Goal: Find specific page/section: Find specific page/section

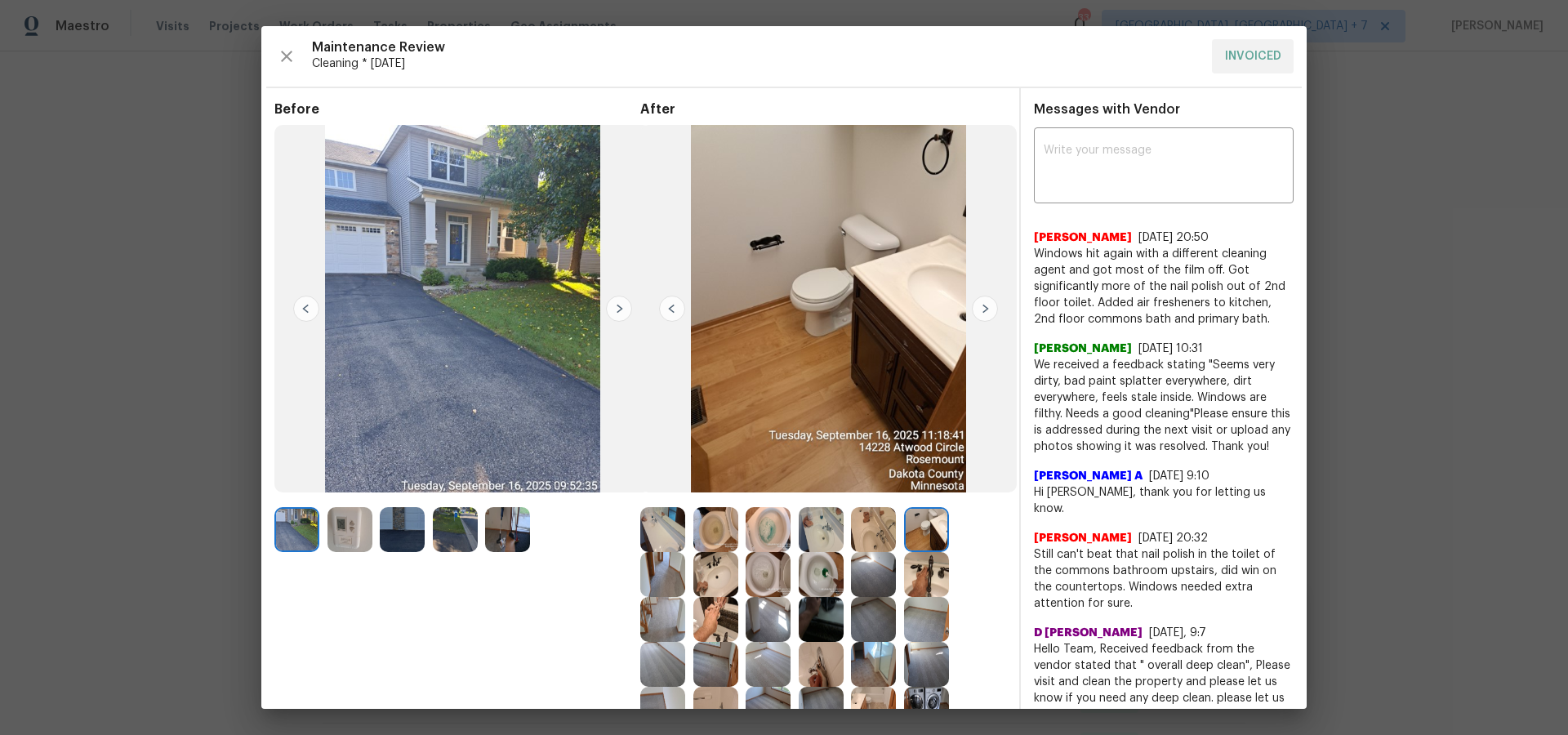
scroll to position [229, 0]
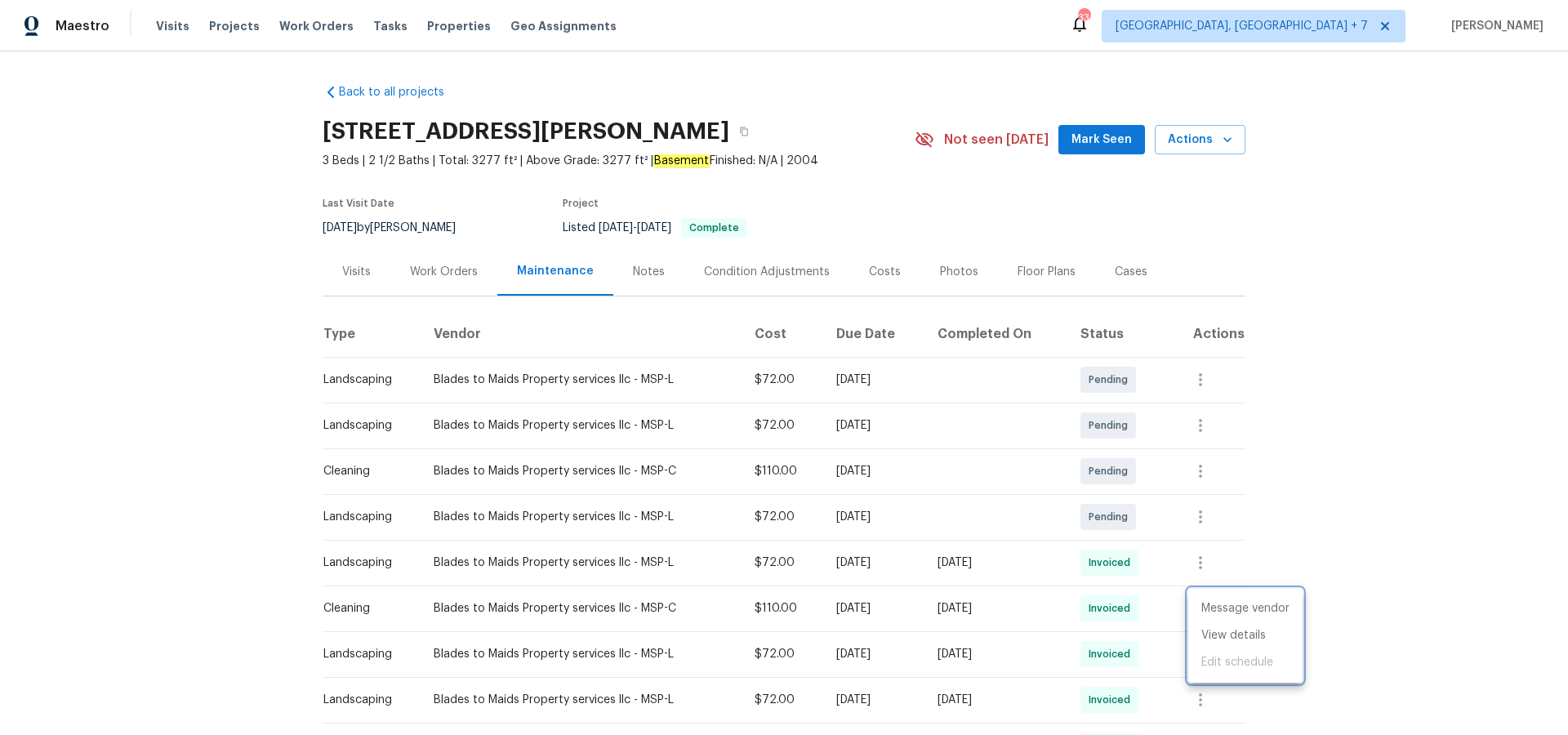
click at [355, 268] on div at bounding box center [784, 368] width 1568 height 735
click at [354, 271] on div "Visits" at bounding box center [356, 272] width 29 height 17
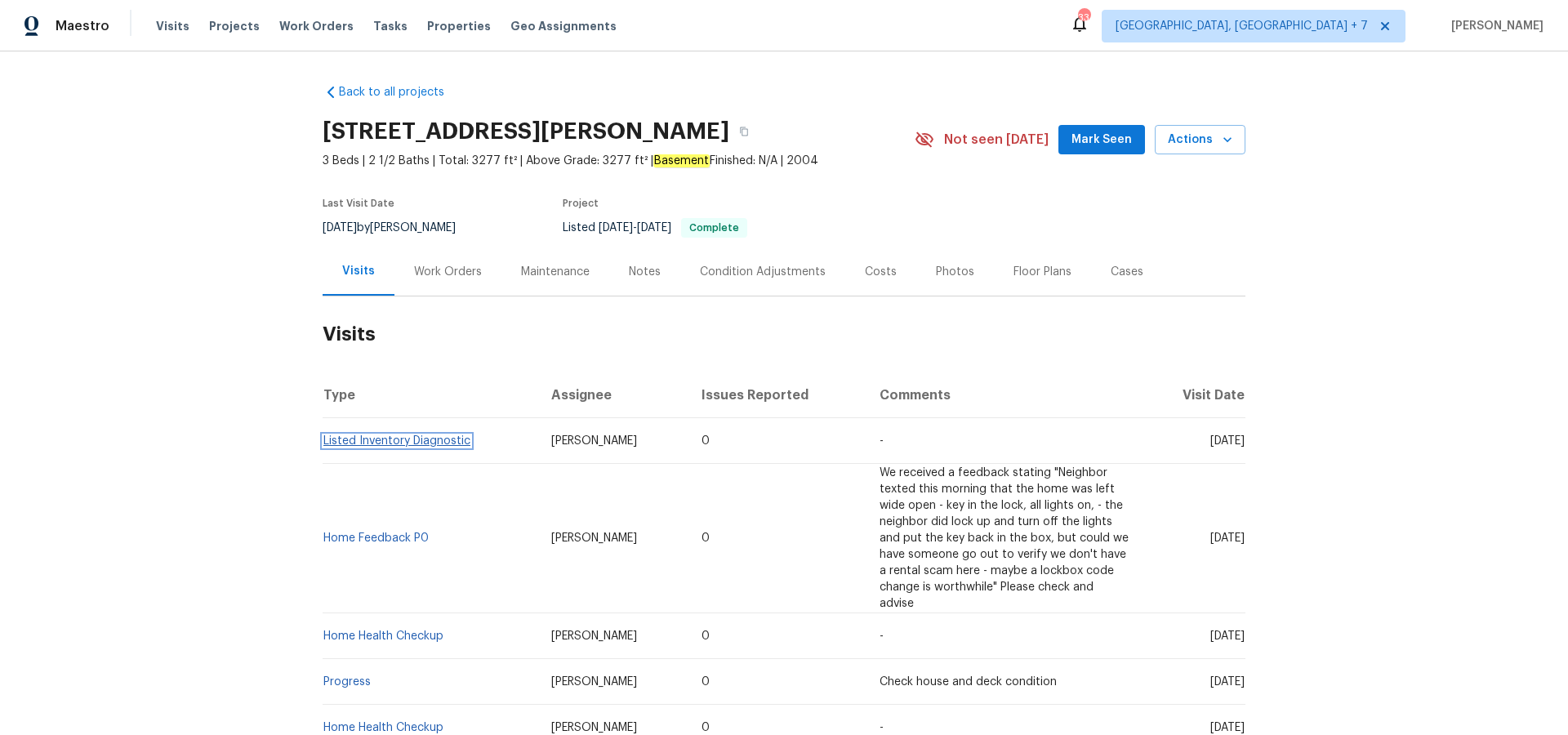
click at [436, 438] on link "Listed Inventory Diagnostic" at bounding box center [396, 440] width 147 height 11
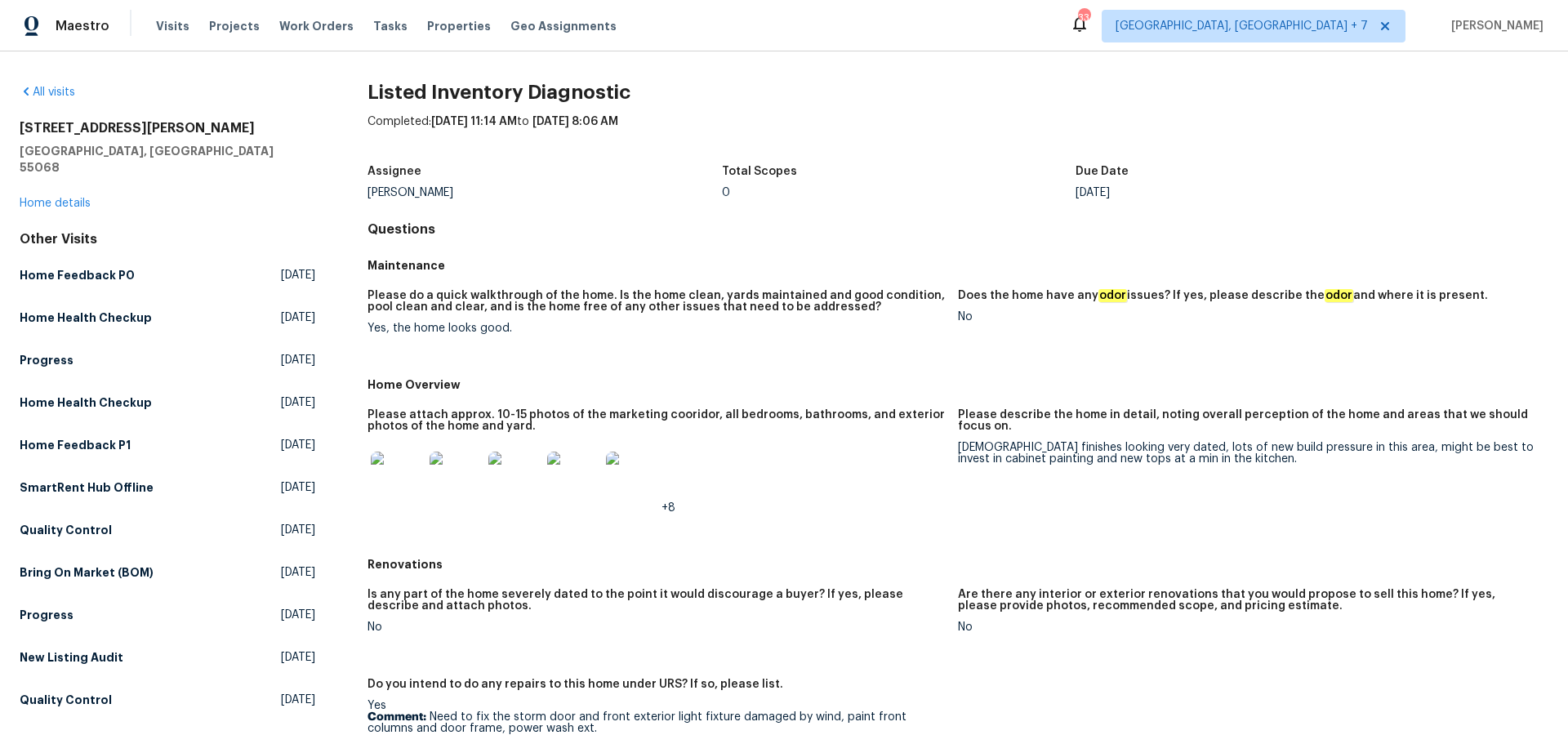
click at [399, 477] on img at bounding box center [396, 477] width 52 height 52
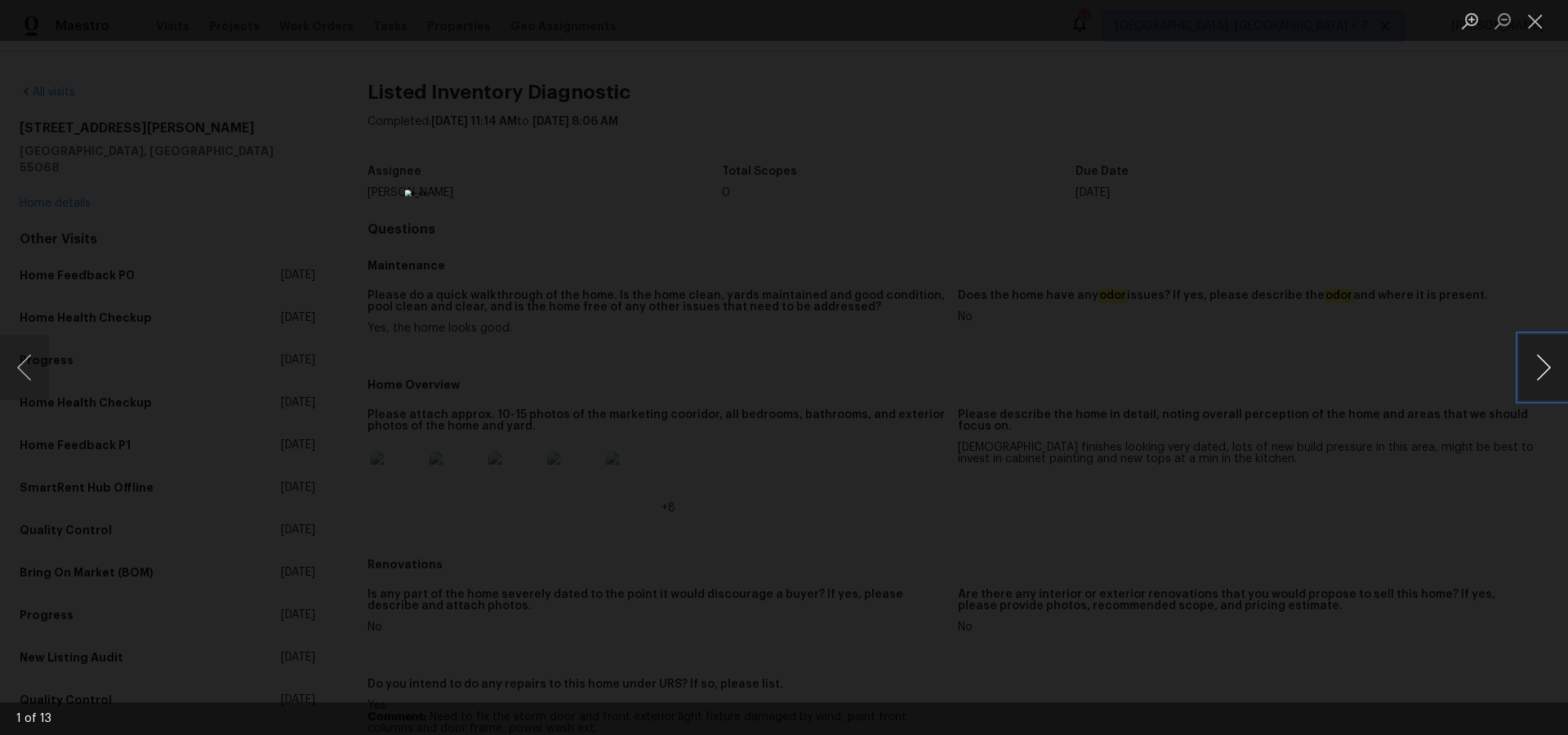
click at [1544, 366] on button "Next image" at bounding box center [1543, 368] width 49 height 65
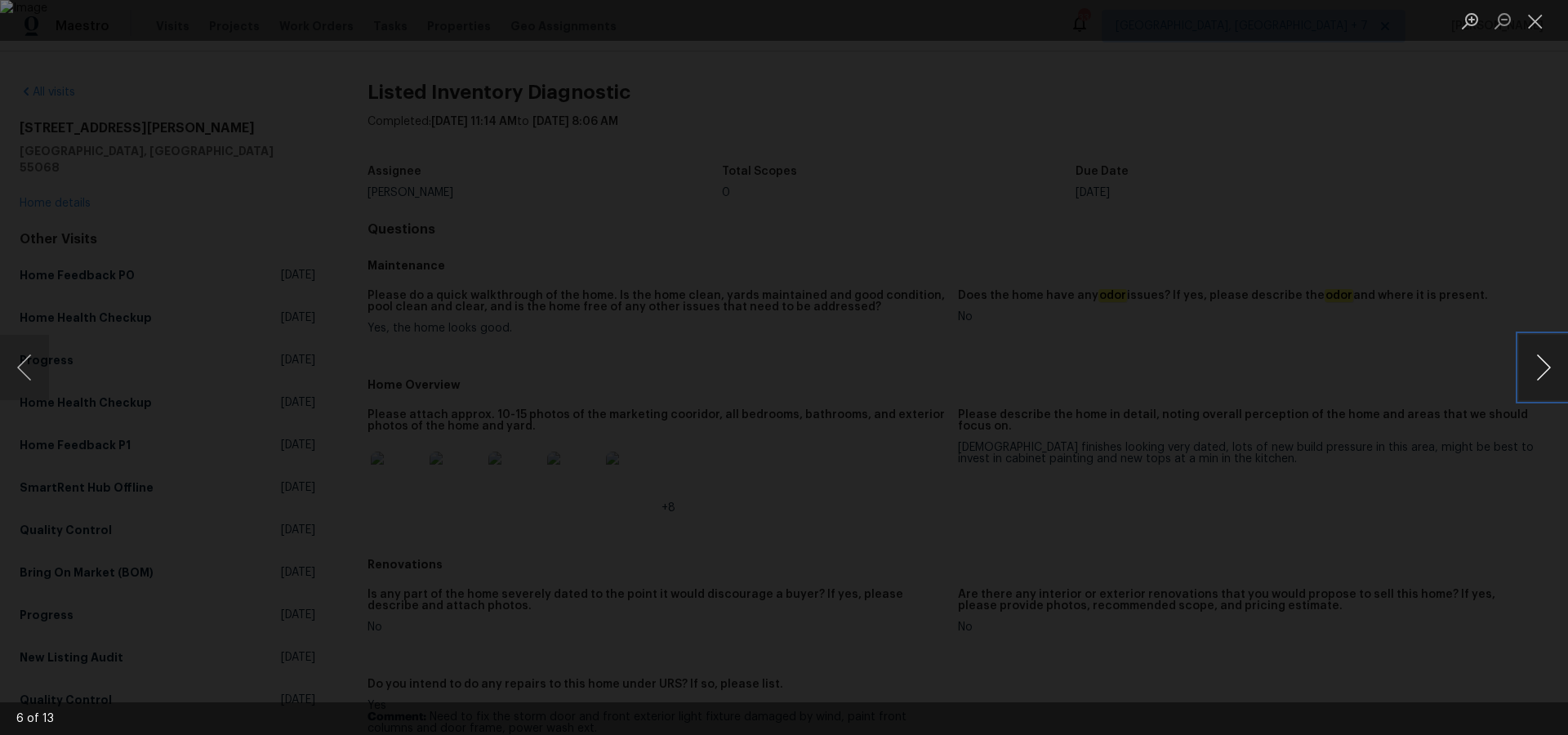
click at [1544, 366] on button "Next image" at bounding box center [1543, 368] width 49 height 65
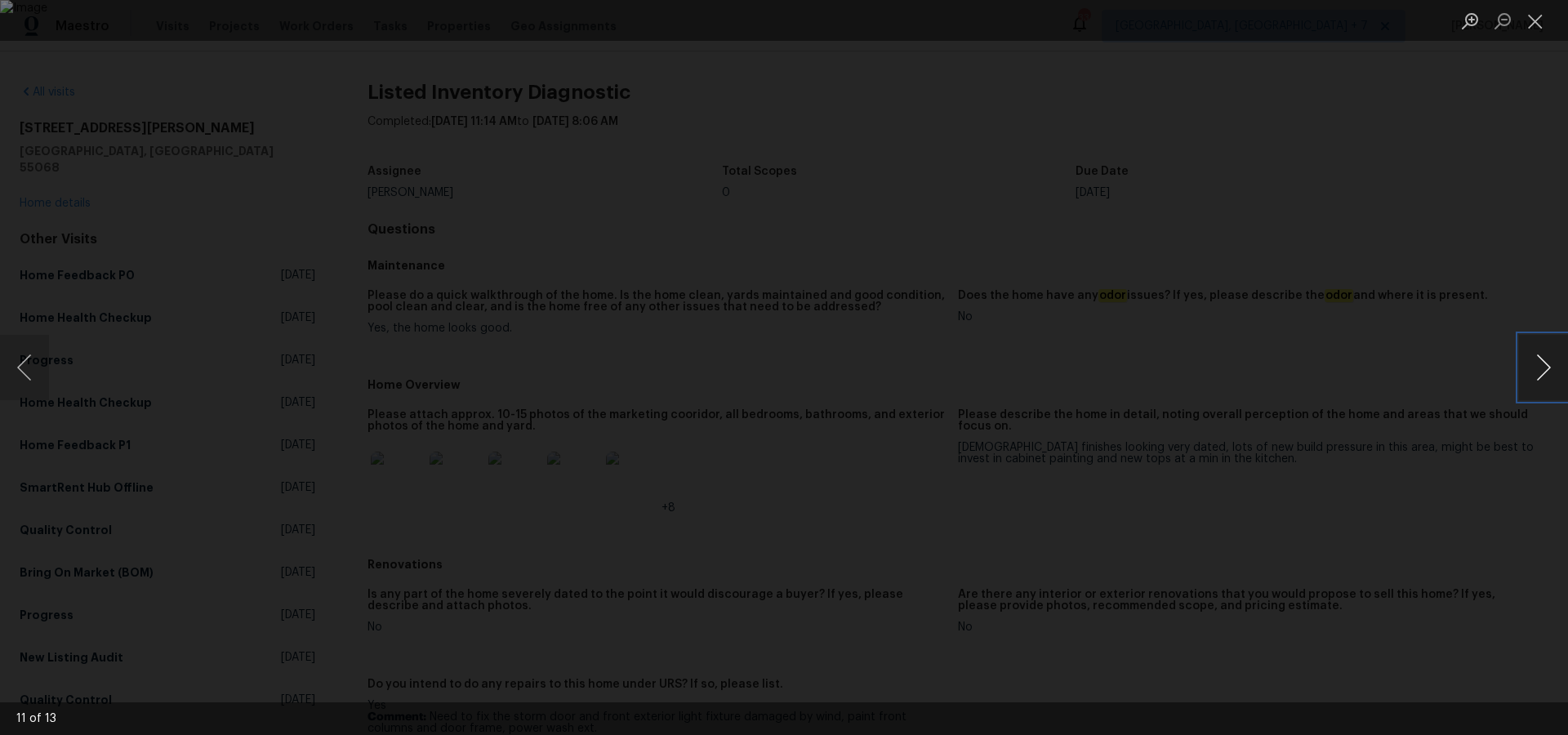
click at [1544, 366] on button "Next image" at bounding box center [1543, 368] width 49 height 65
click at [1538, 29] on button "Close lightbox" at bounding box center [1535, 20] width 33 height 29
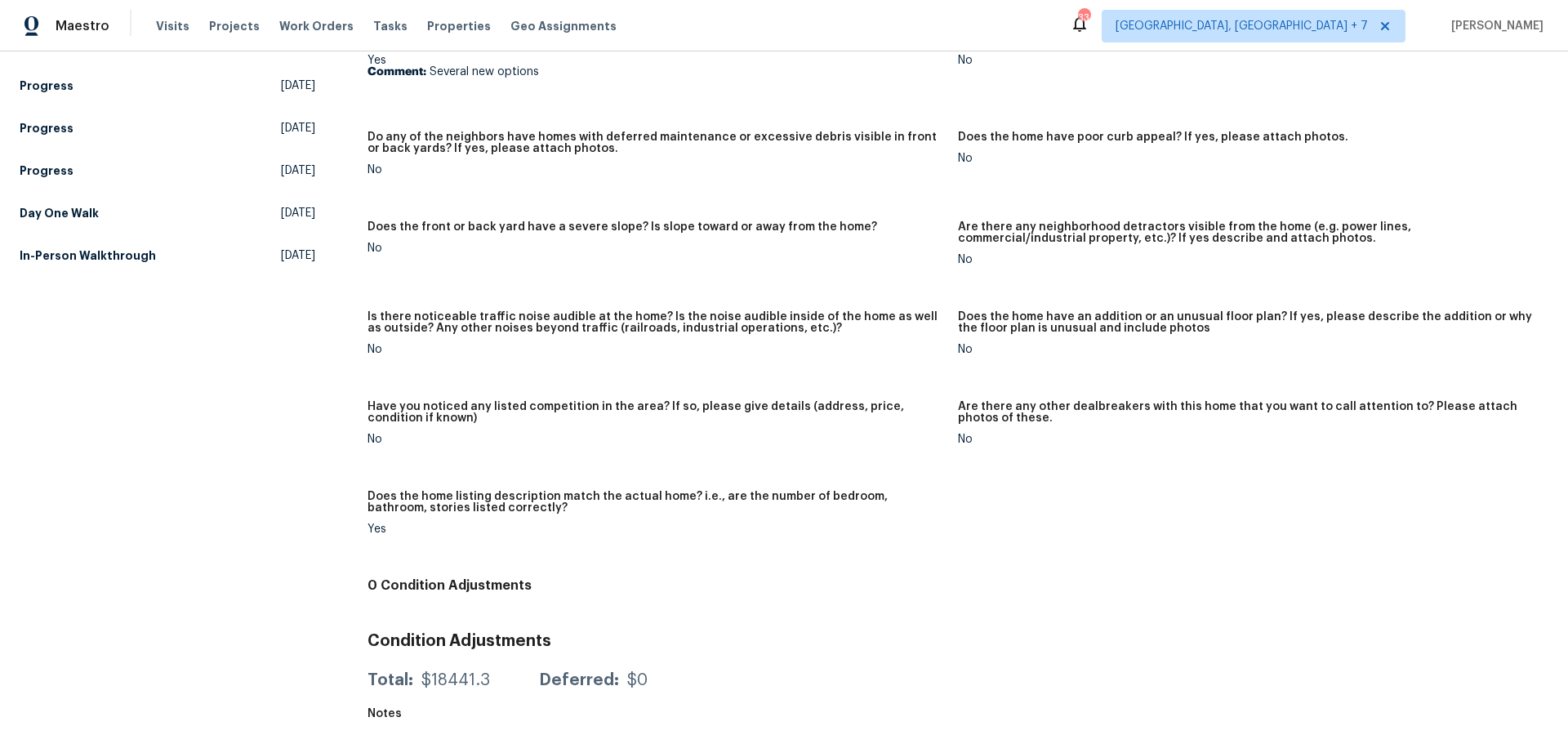
scroll to position [790, 0]
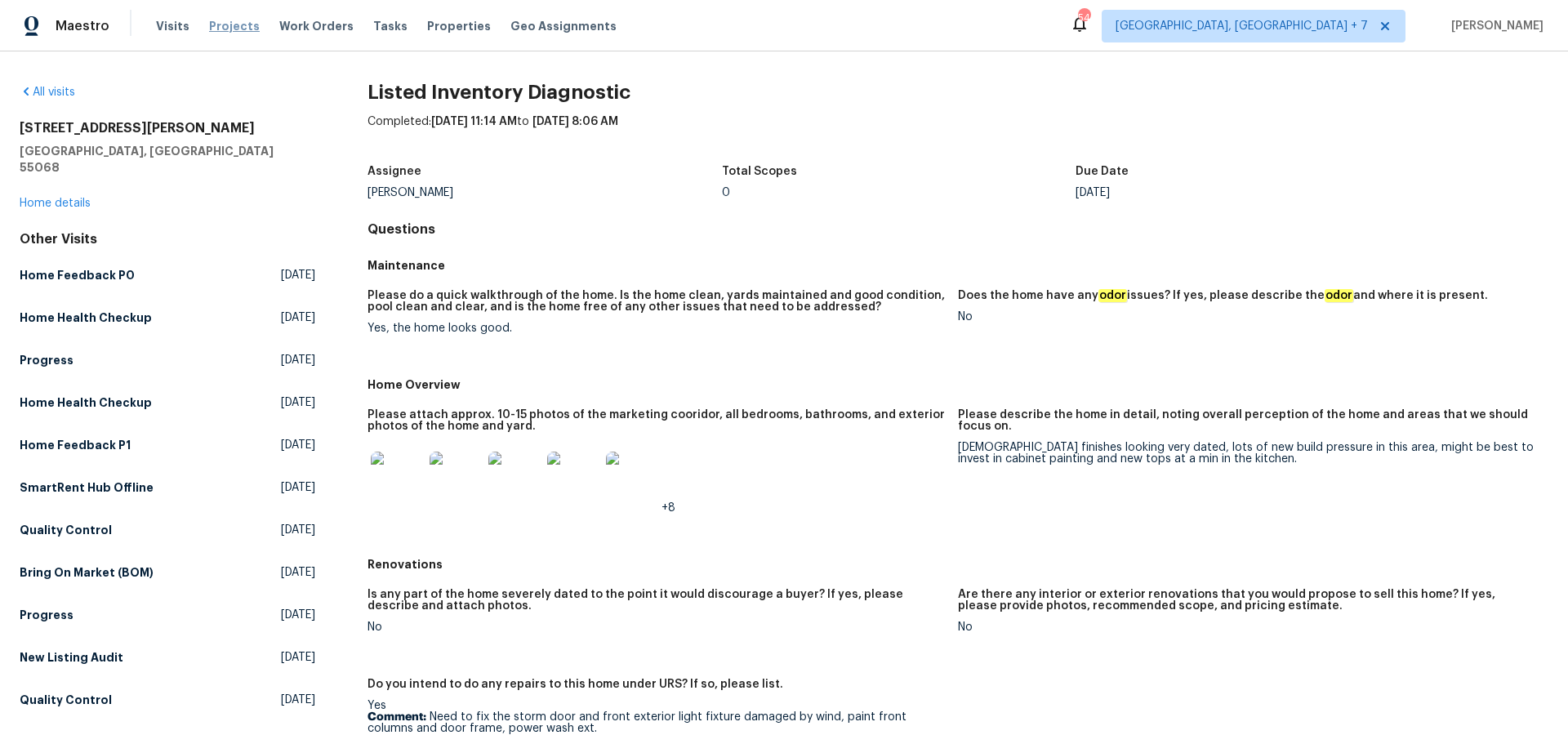
click at [223, 27] on span "Projects" at bounding box center [235, 25] width 51 height 17
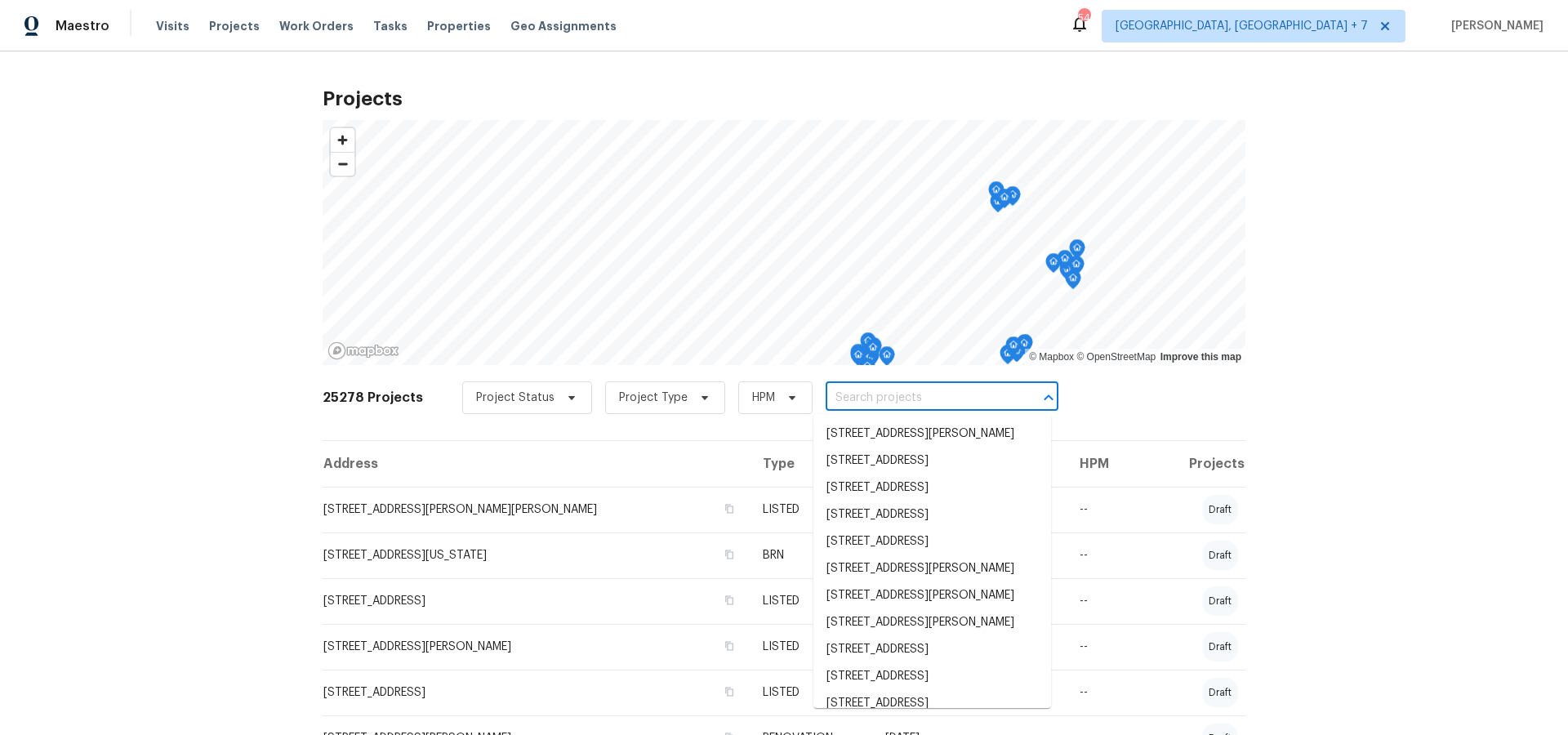
click at [890, 397] on input "text" at bounding box center [918, 398] width 187 height 25
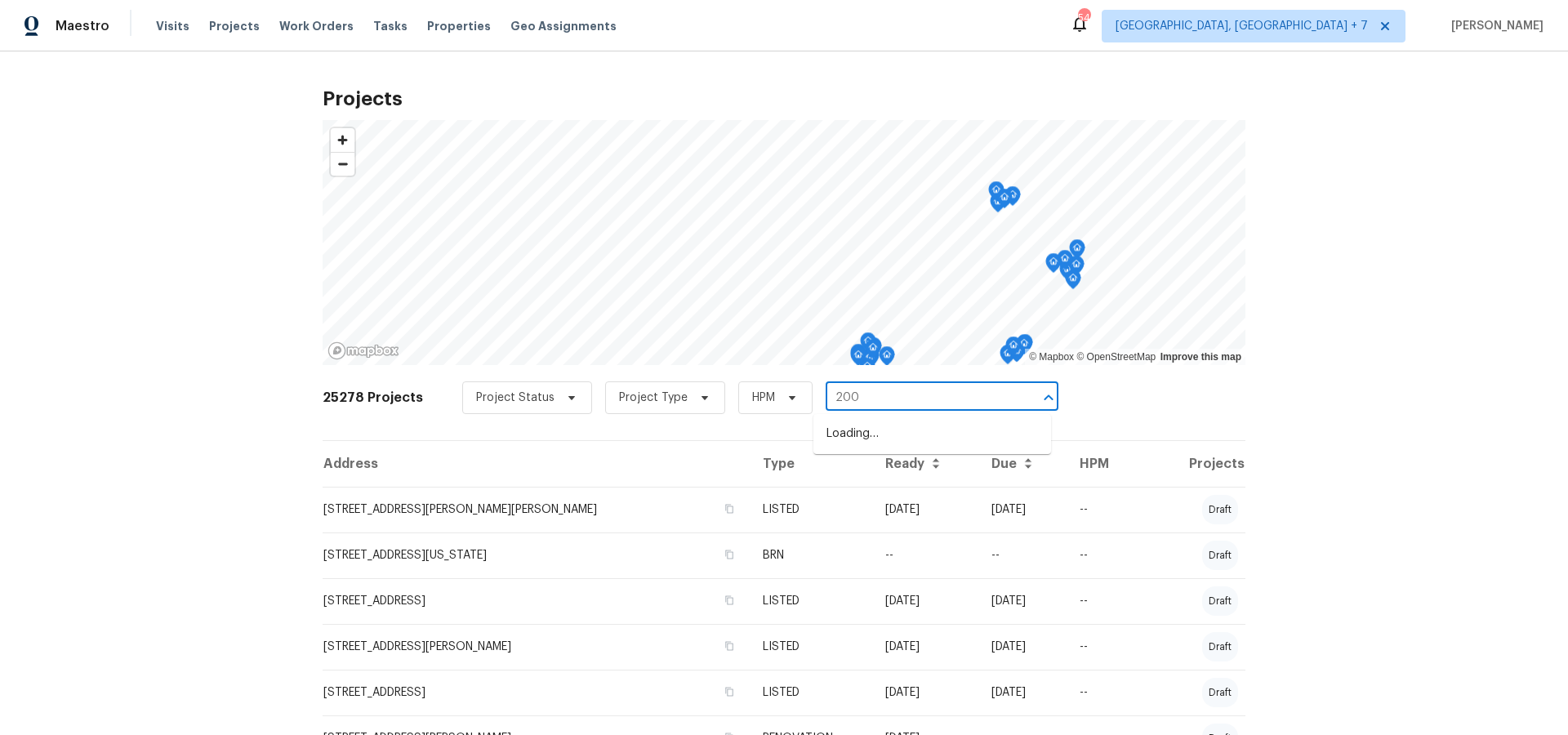
type input "2002"
click at [930, 528] on li "[STREET_ADDRESS]" at bounding box center [933, 515] width 237 height 27
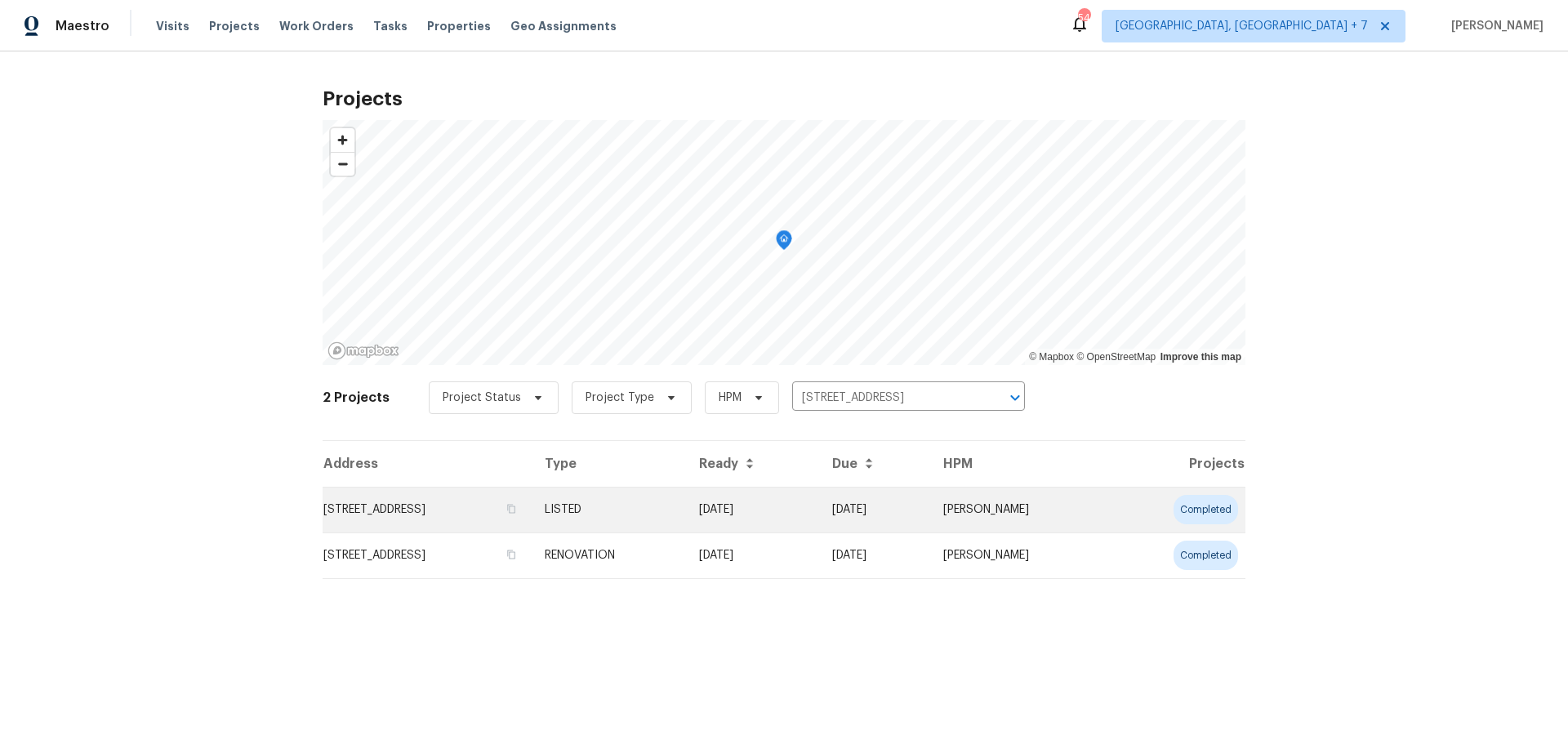
click at [456, 513] on td "[STREET_ADDRESS]" at bounding box center [427, 510] width 209 height 46
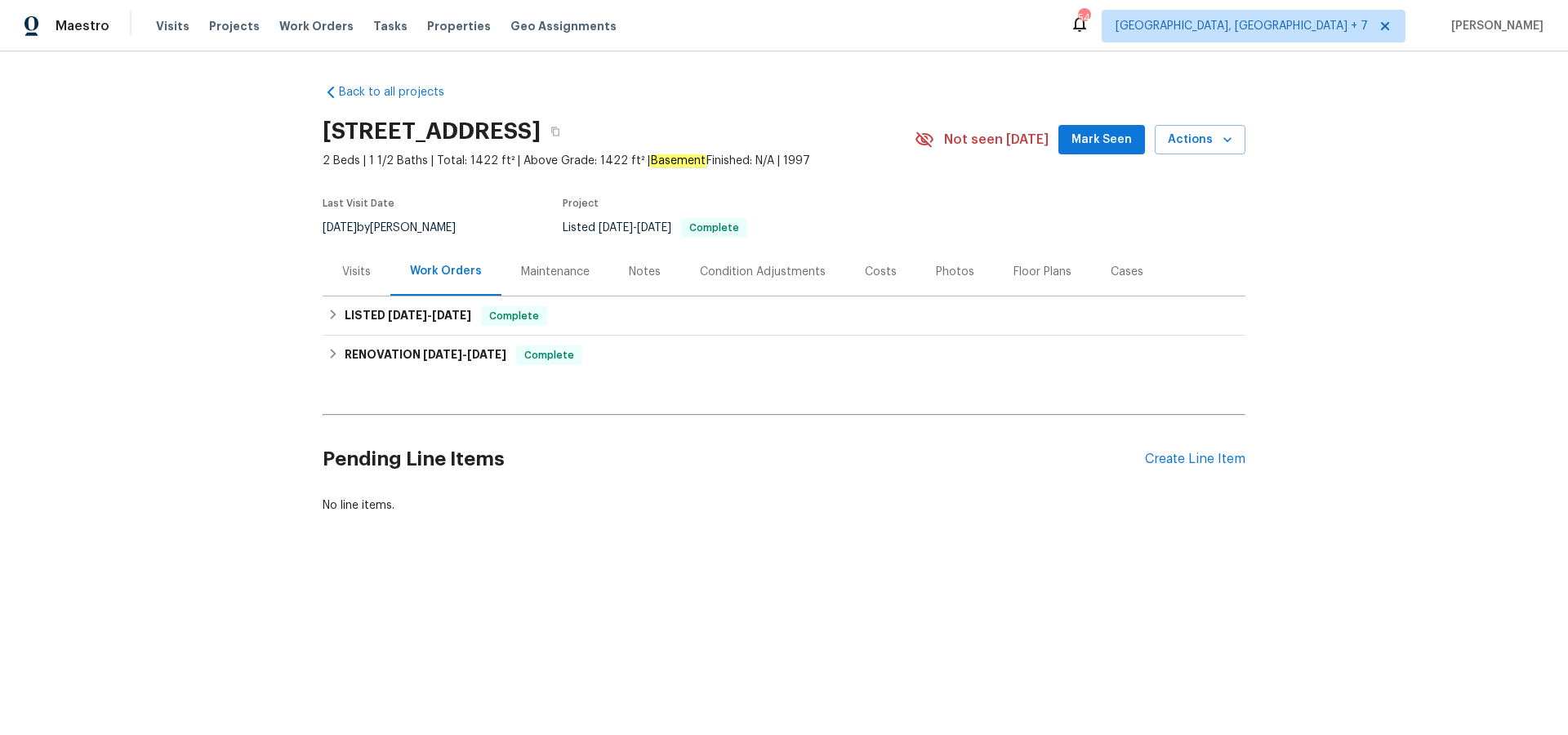
click at [350, 273] on div "Visits" at bounding box center [356, 272] width 29 height 17
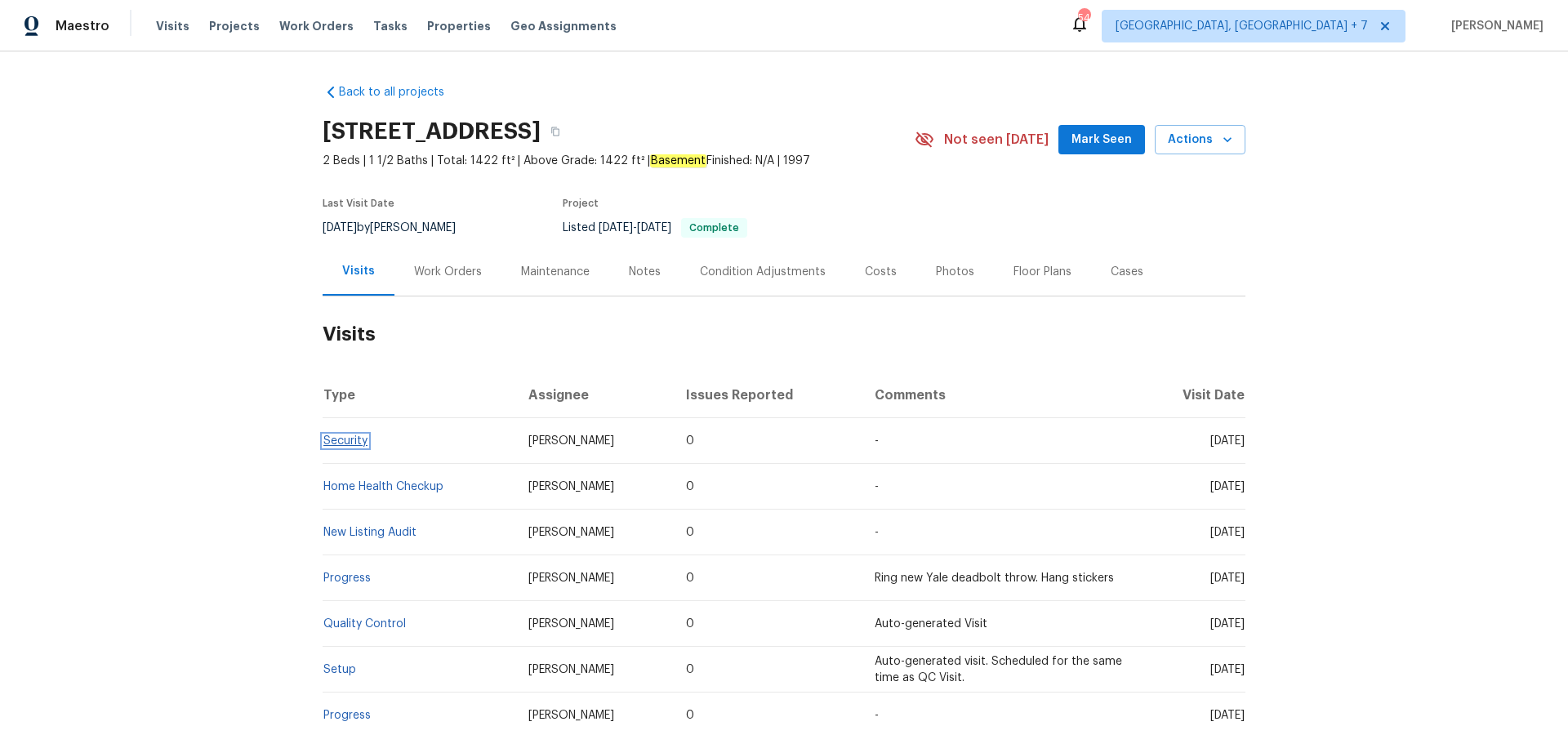
click at [345, 440] on link "Security" at bounding box center [345, 440] width 44 height 11
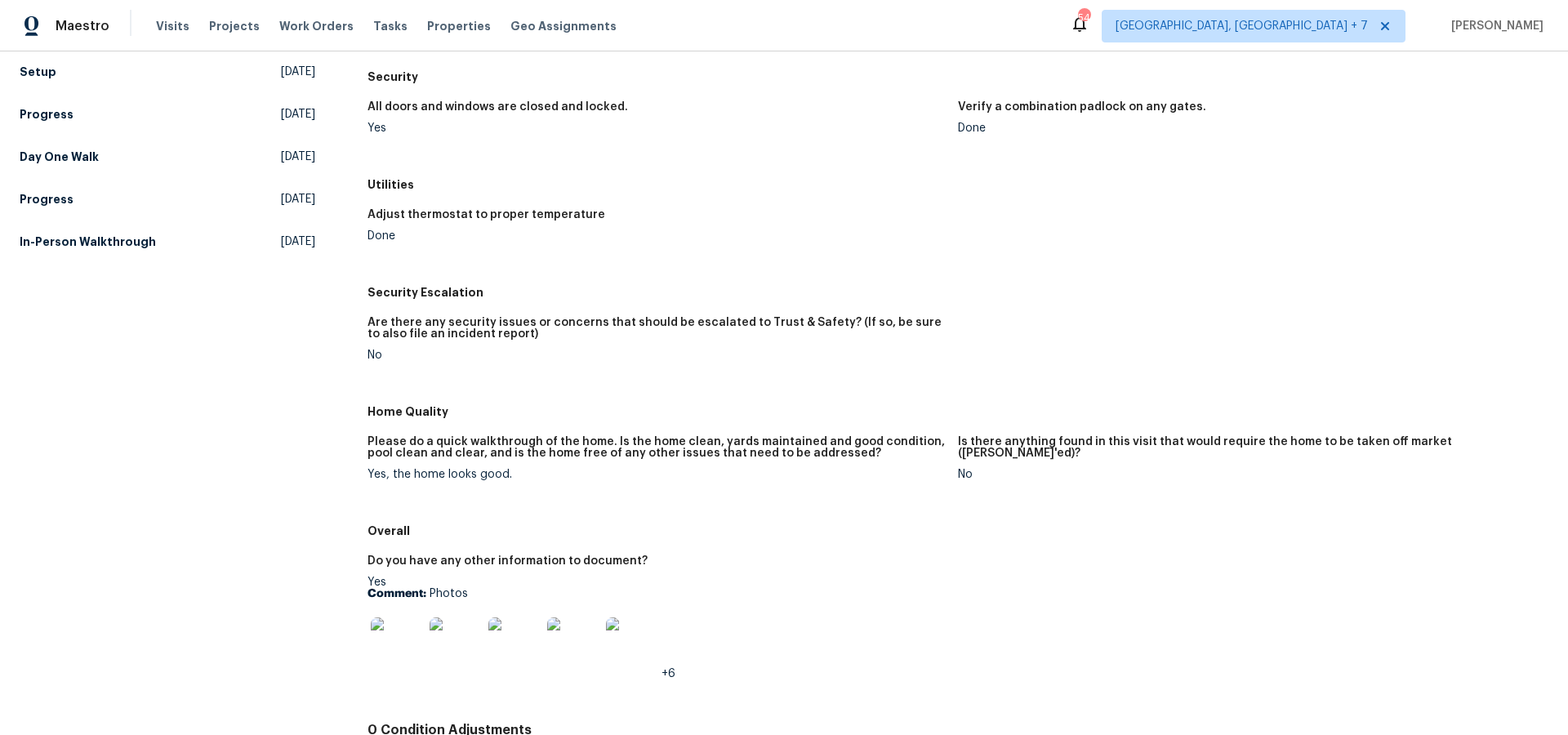
scroll to position [399, 0]
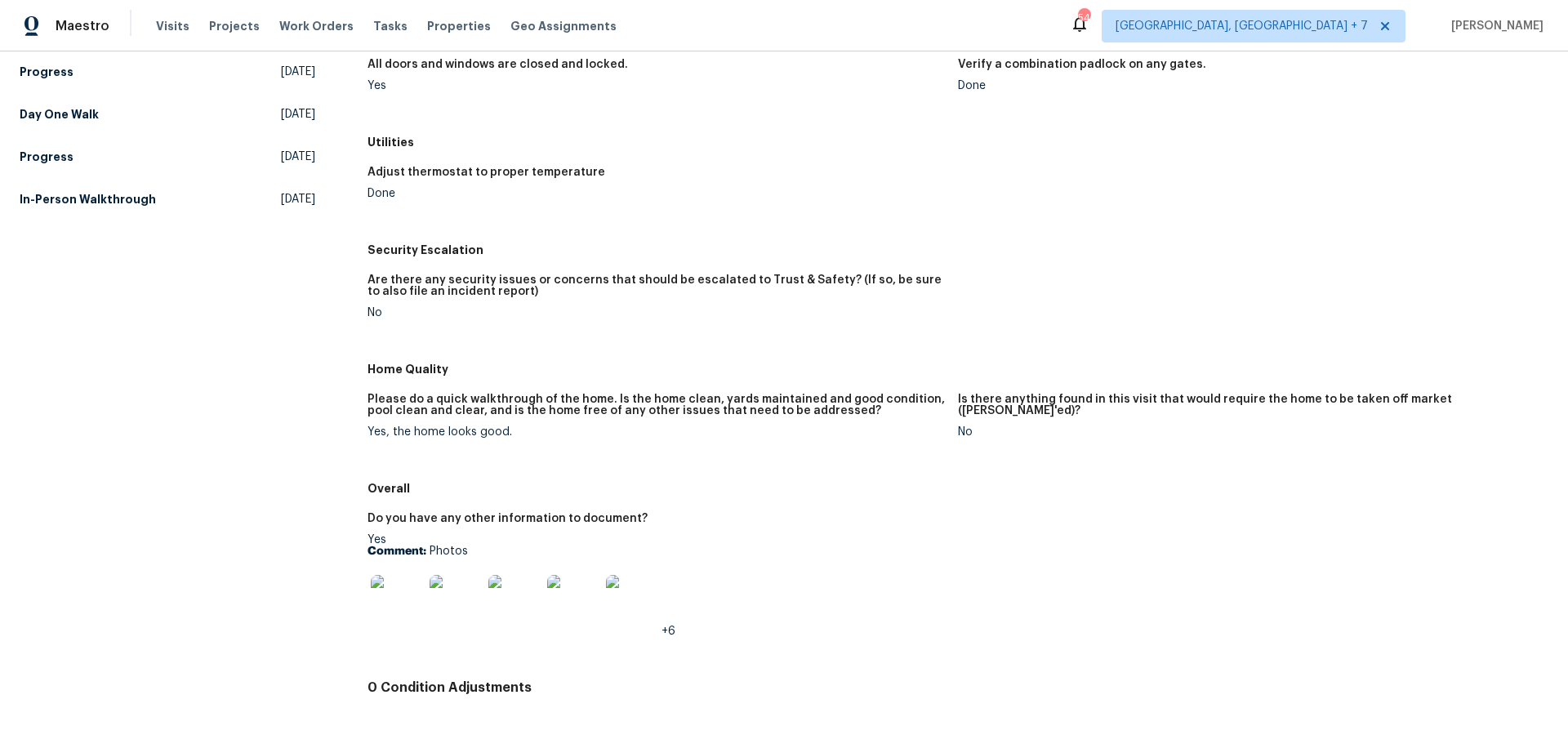
click at [410, 603] on img at bounding box center [396, 600] width 52 height 52
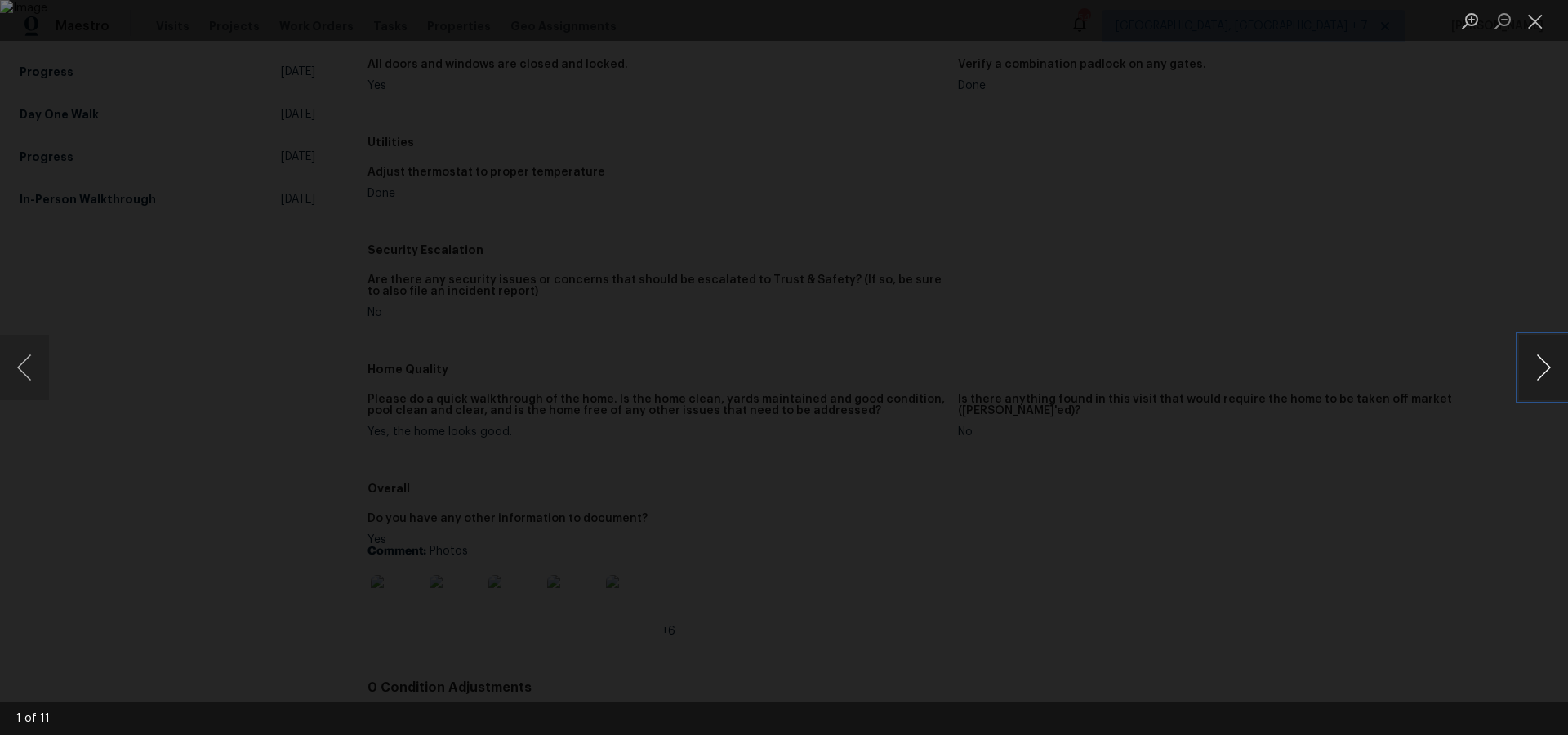
click at [1541, 360] on button "Next image" at bounding box center [1543, 368] width 49 height 65
click at [1541, 359] on button "Next image" at bounding box center [1543, 368] width 49 height 65
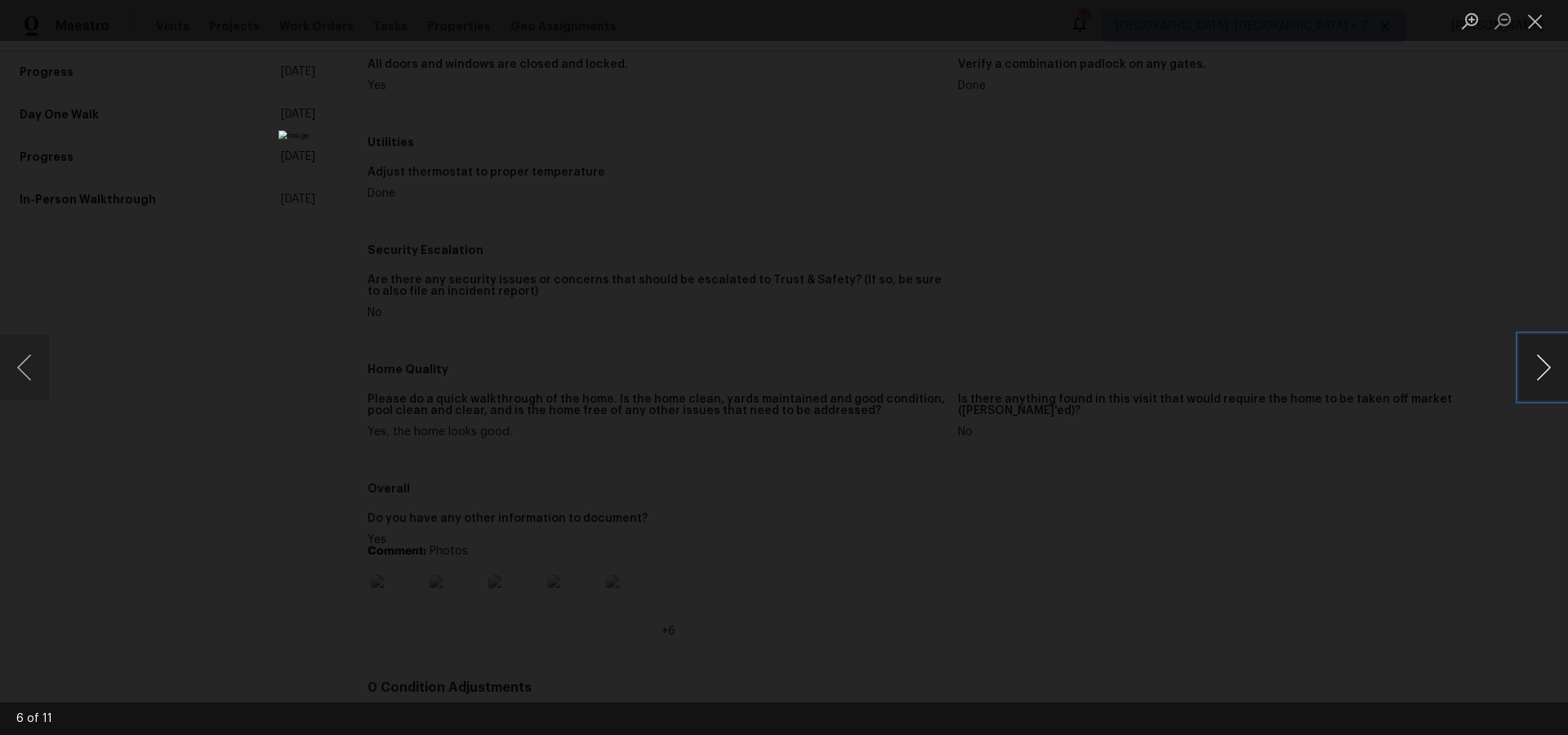
click at [1541, 363] on button "Next image" at bounding box center [1543, 368] width 49 height 65
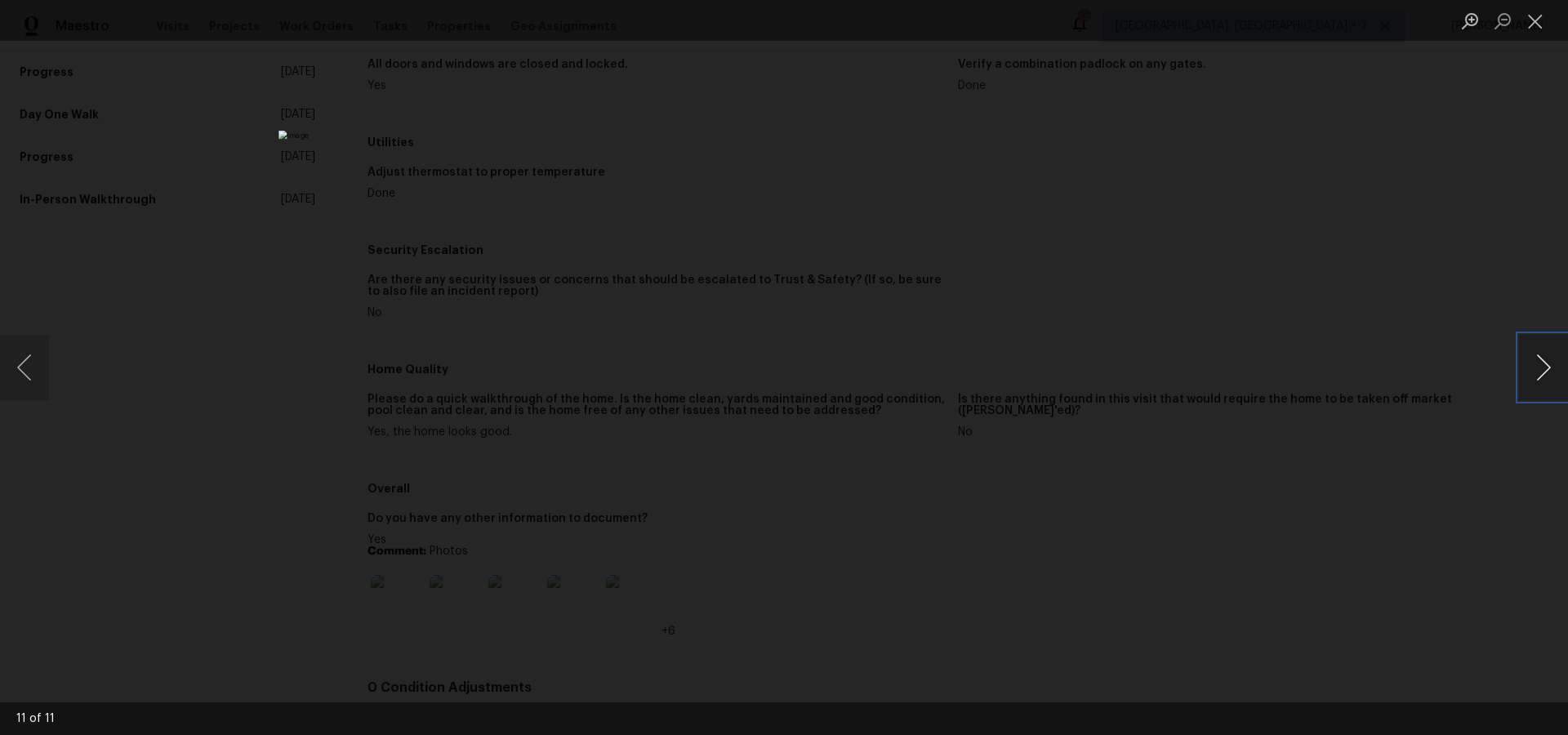
click at [1541, 363] on button "Next image" at bounding box center [1543, 368] width 49 height 65
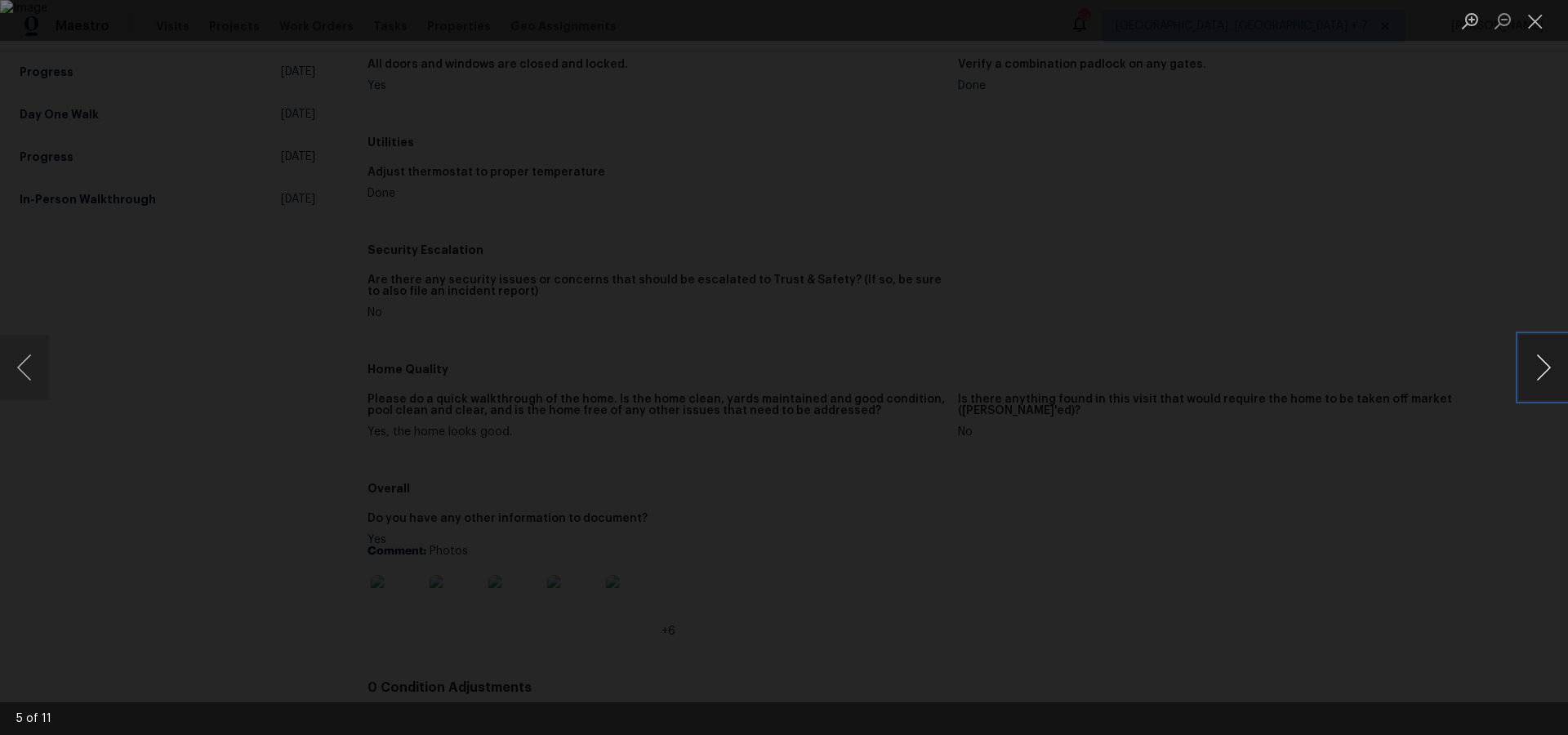
click at [1541, 363] on button "Next image" at bounding box center [1543, 368] width 49 height 65
